Goal: Information Seeking & Learning: Learn about a topic

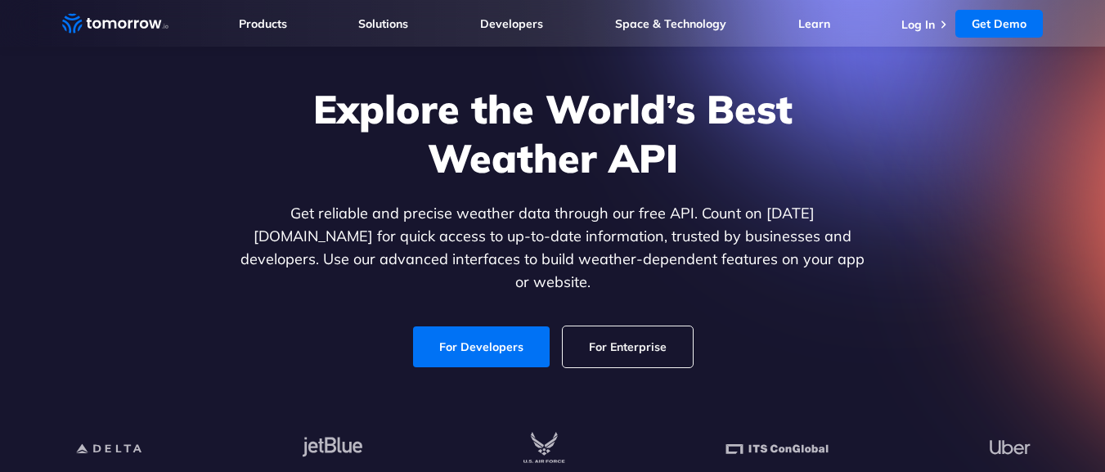
scroll to position [98, 0]
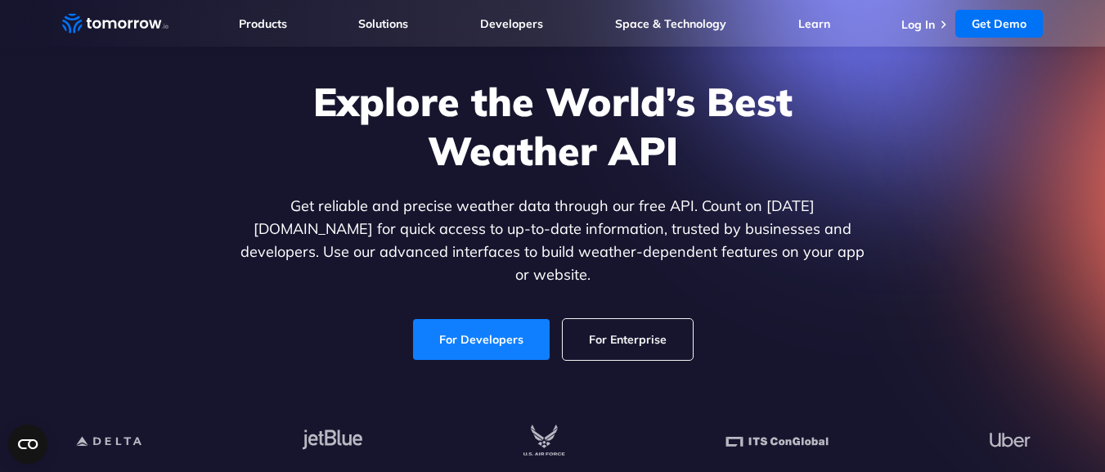
click at [490, 324] on link "For Developers" at bounding box center [481, 339] width 137 height 41
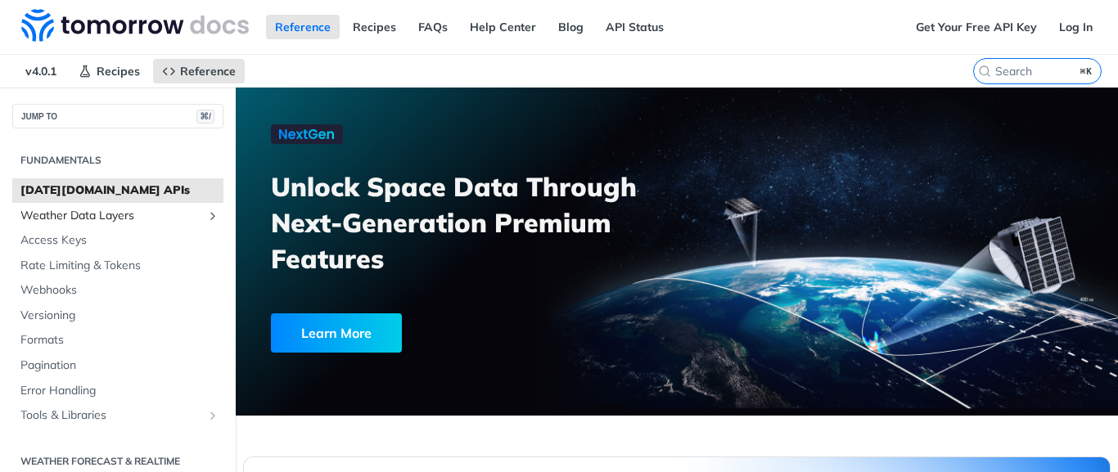
click at [79, 218] on span "Weather Data Layers" at bounding box center [111, 216] width 182 height 16
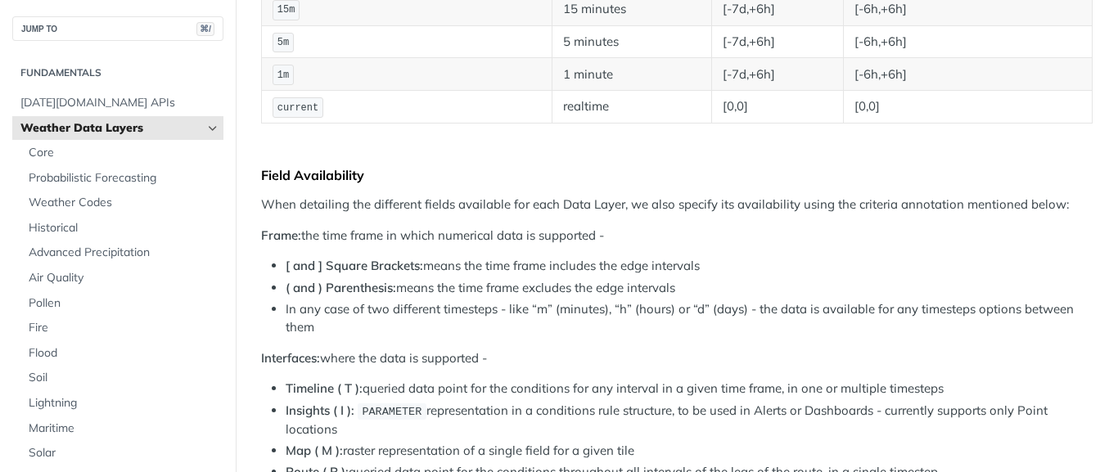
scroll to position [531, 0]
